Goal: Task Accomplishment & Management: Manage account settings

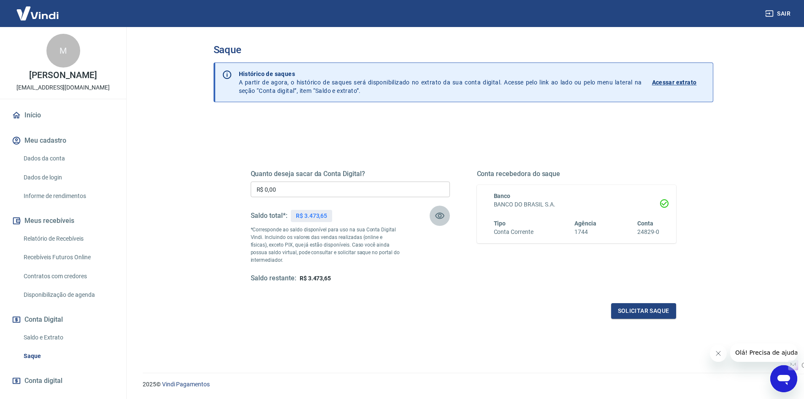
click at [439, 216] on icon "button" at bounding box center [439, 215] width 10 height 10
click at [439, 216] on icon "button" at bounding box center [439, 216] width 9 height 8
click at [439, 216] on icon "button" at bounding box center [439, 215] width 10 height 10
click at [773, 15] on icon "button" at bounding box center [769, 14] width 8 height 6
